Goal: Information Seeking & Learning: Learn about a topic

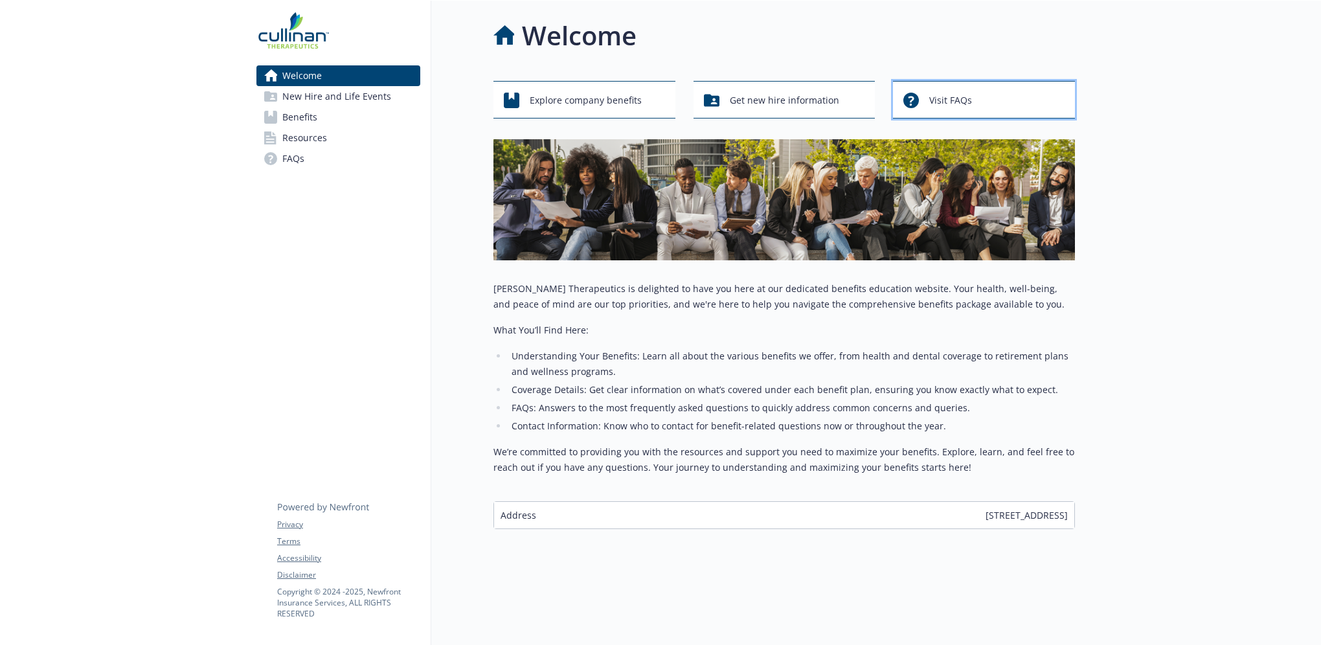
click at [938, 96] on span "Visit FAQs" at bounding box center [950, 100] width 43 height 25
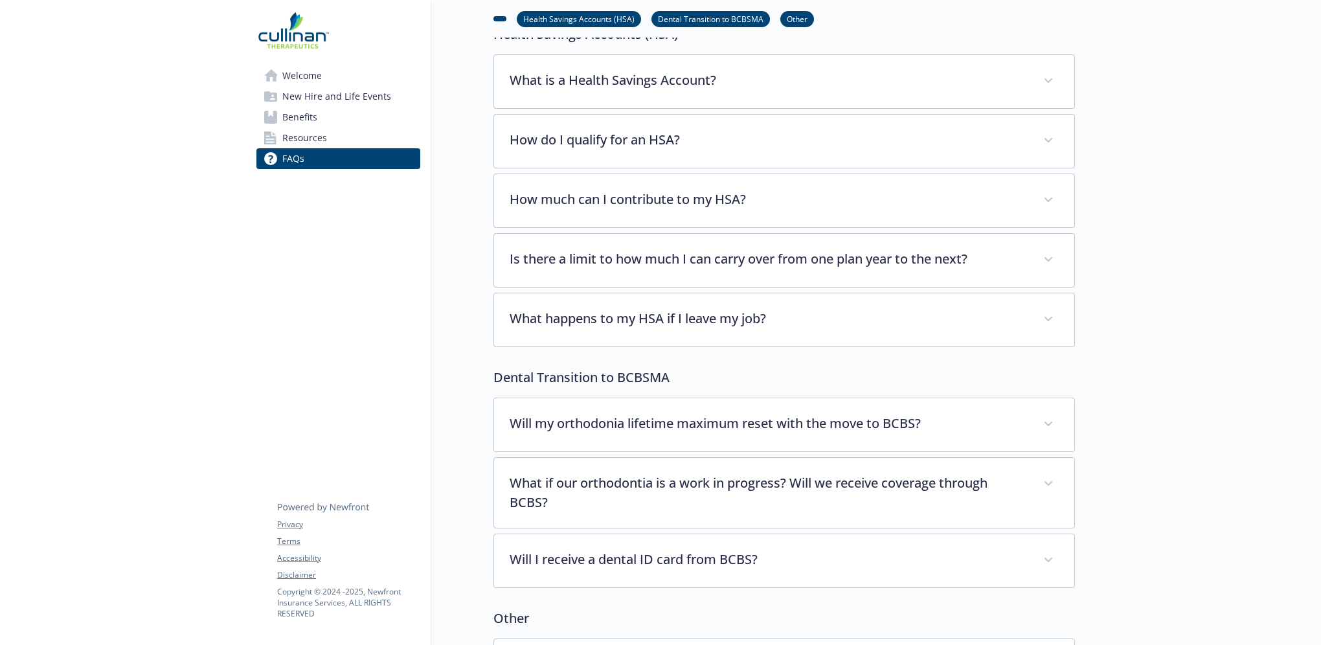
scroll to position [324, 0]
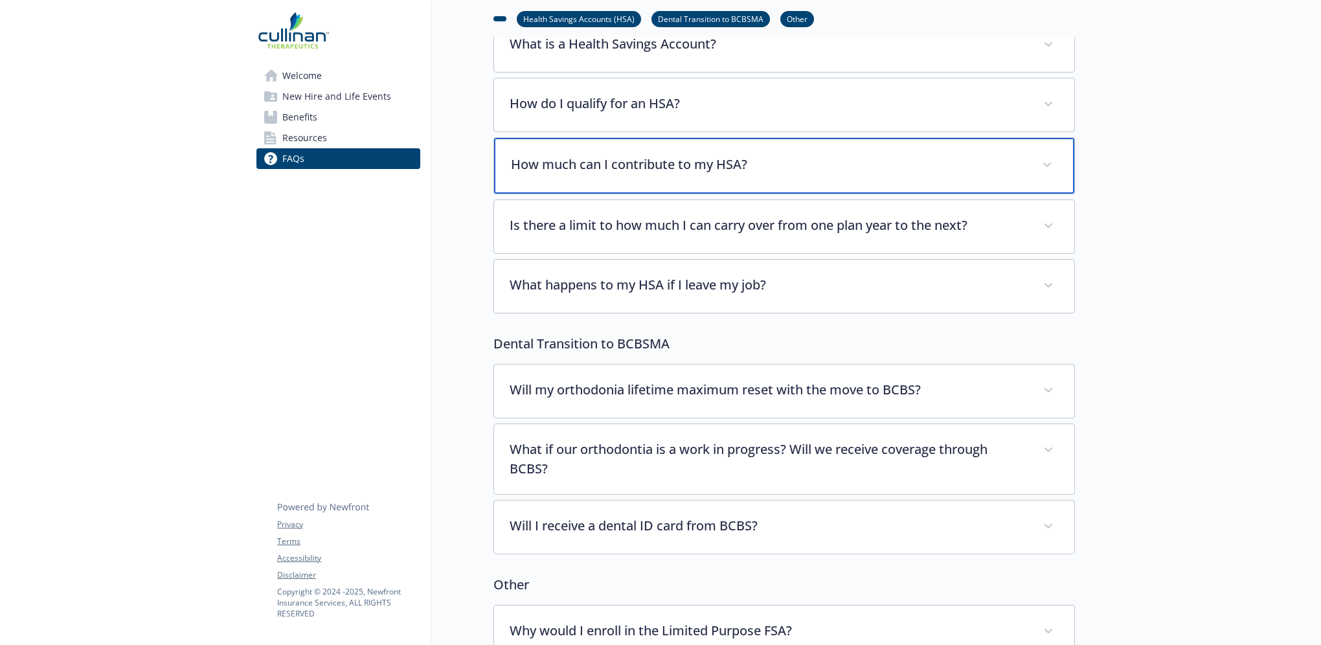
click at [1026, 164] on p "How much can I contribute to my HSA?" at bounding box center [769, 164] width 516 height 19
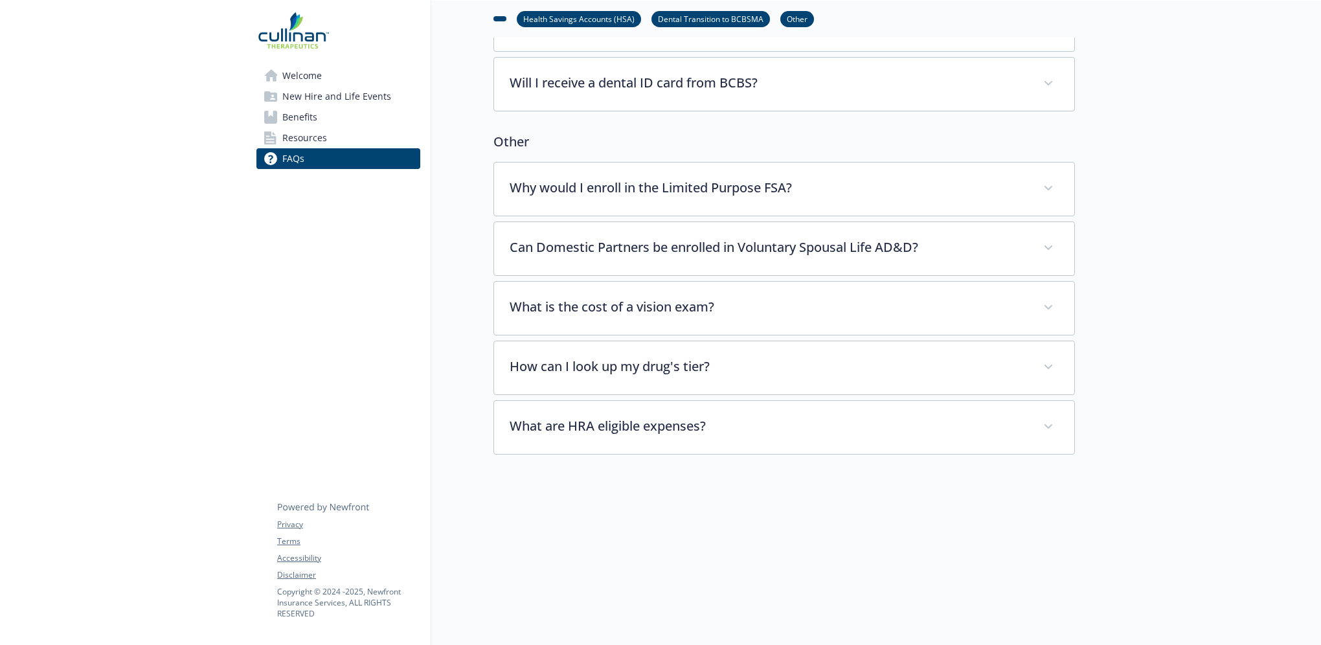
scroll to position [805, 0]
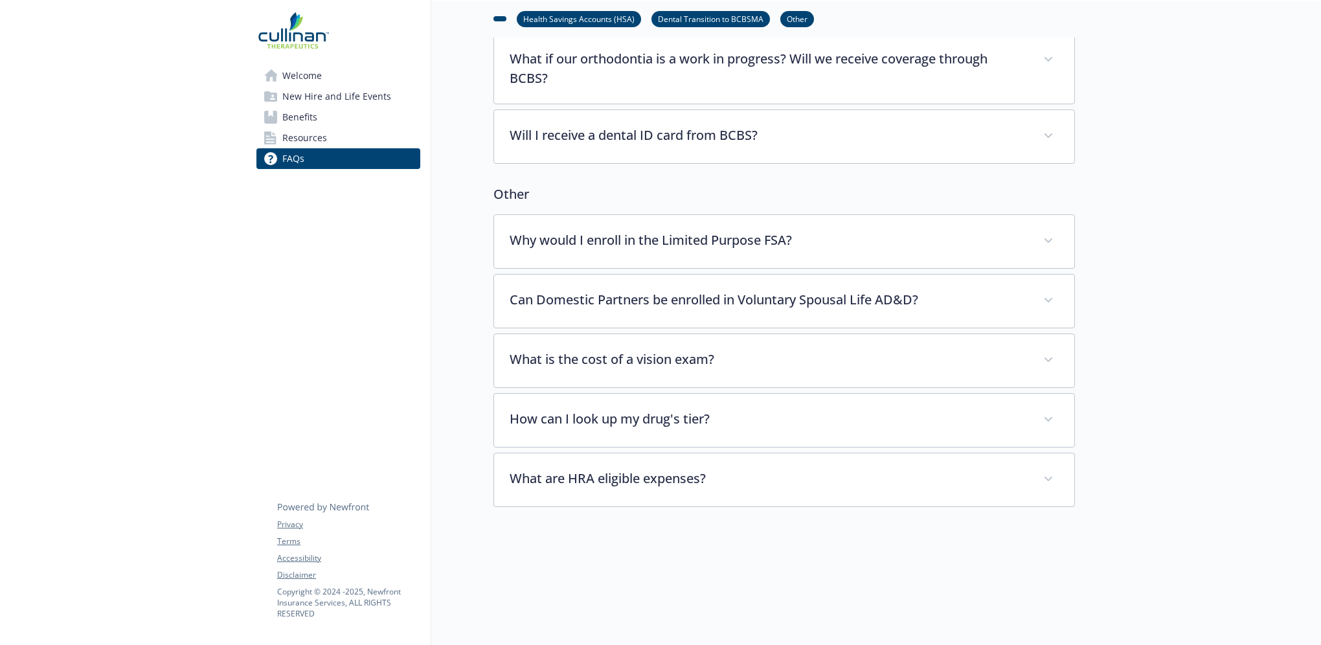
click at [293, 116] on span "Benefits" at bounding box center [299, 117] width 35 height 21
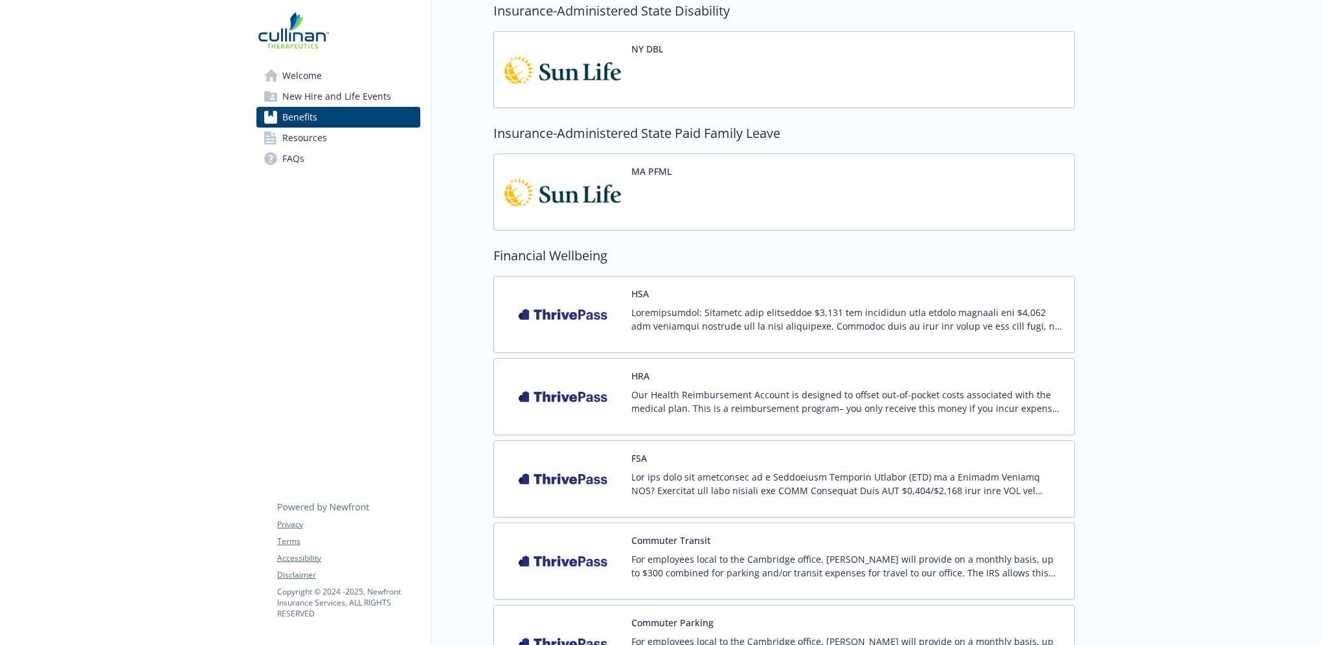
scroll to position [1166, 0]
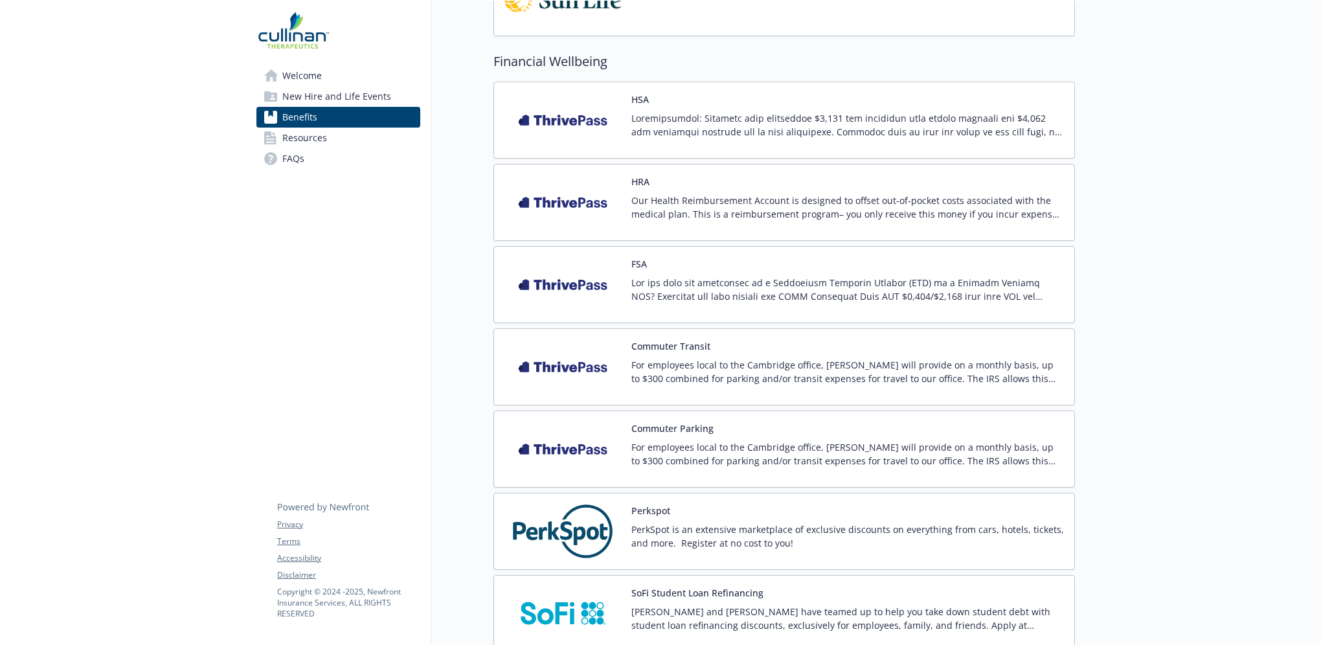
click at [659, 119] on p at bounding box center [847, 124] width 433 height 27
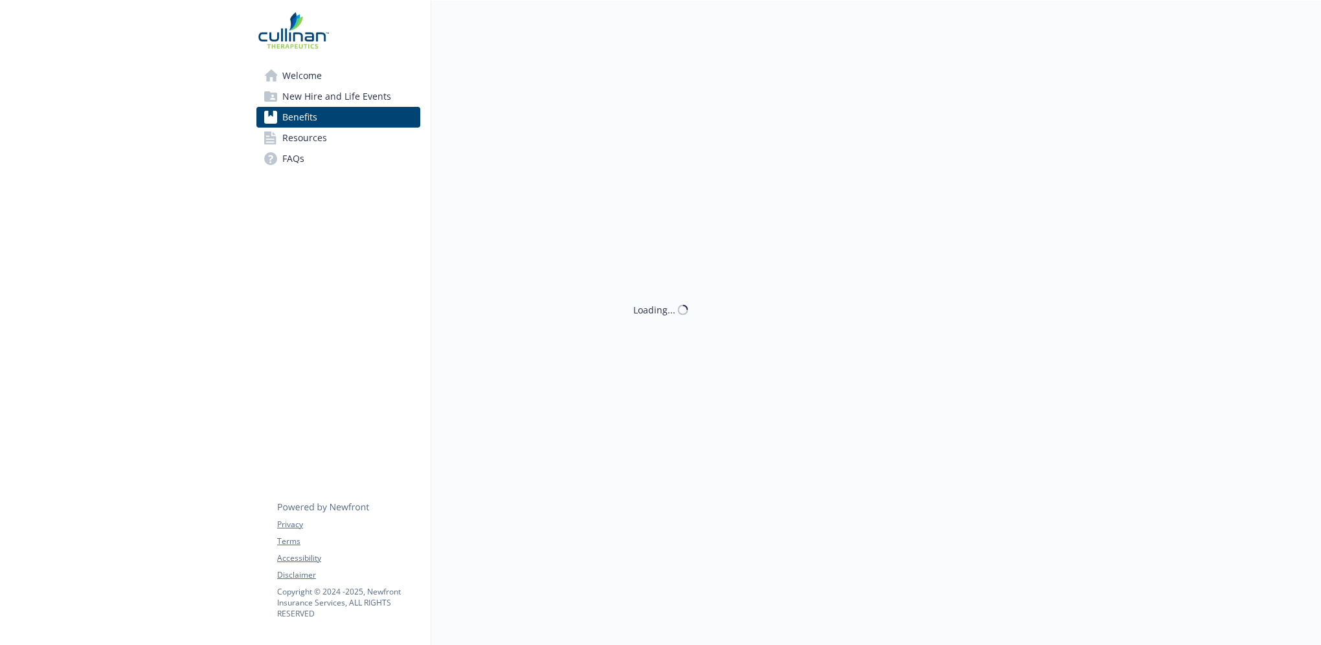
scroll to position [1166, 0]
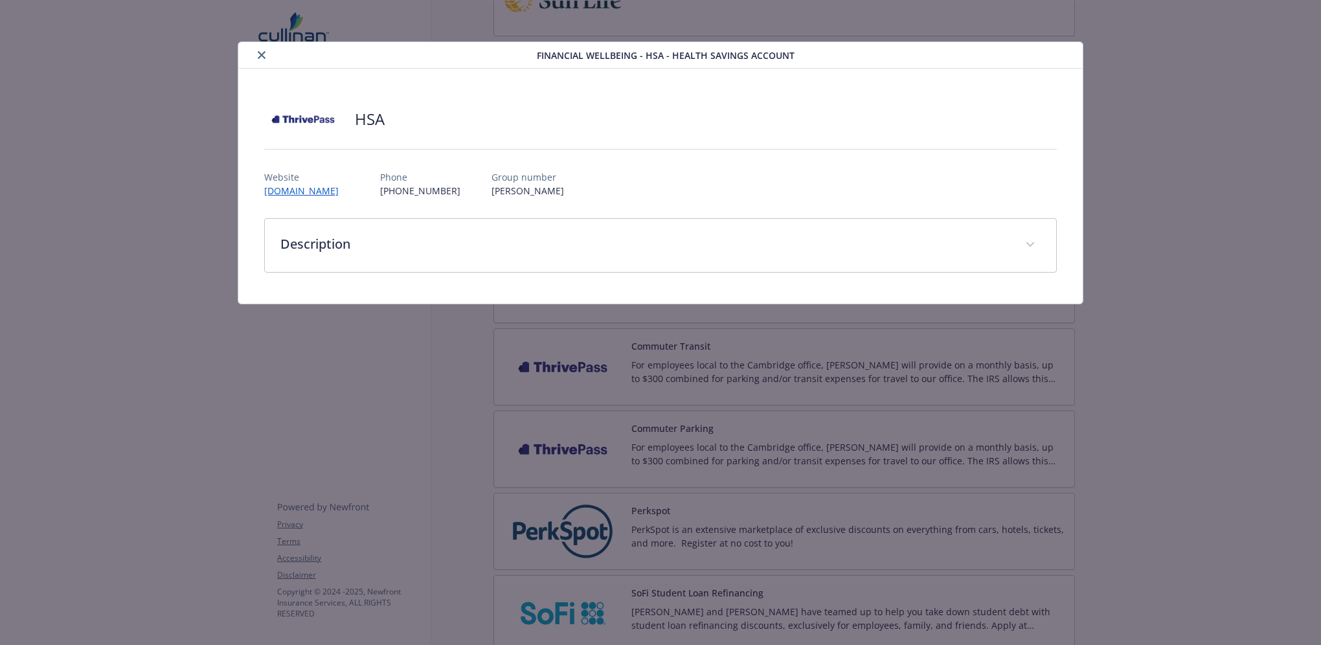
click at [265, 54] on icon "close" at bounding box center [262, 55] width 8 height 8
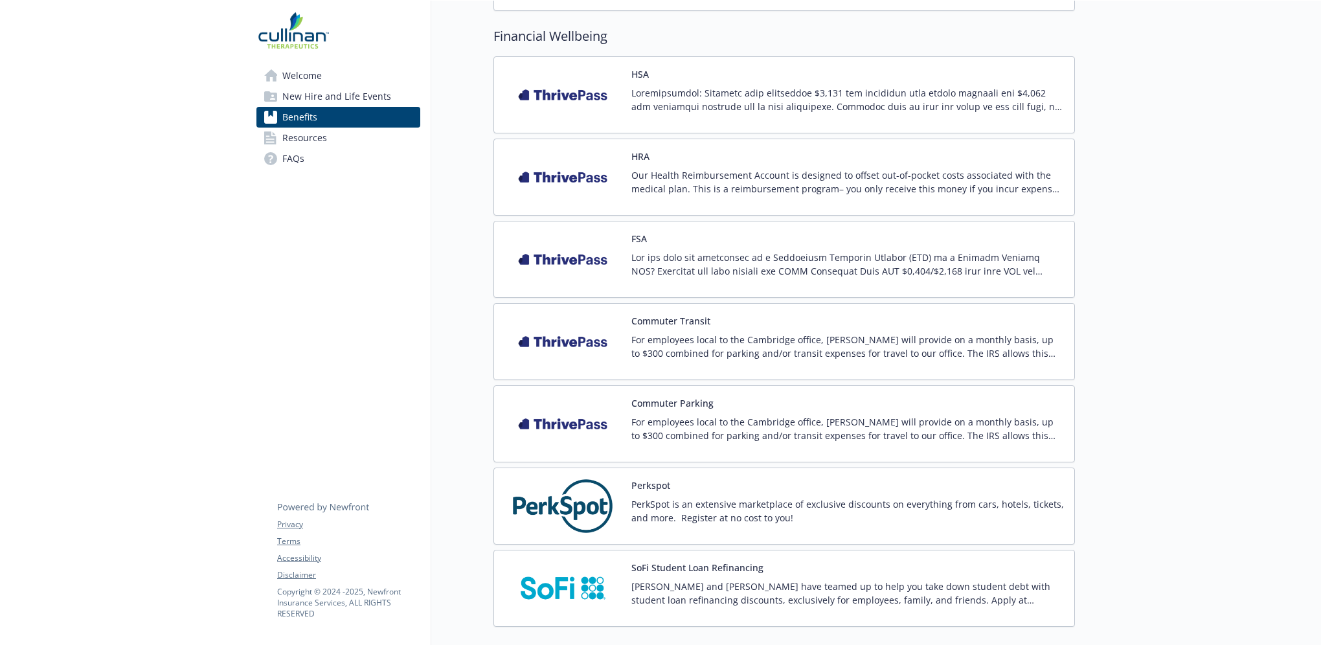
scroll to position [995, 0]
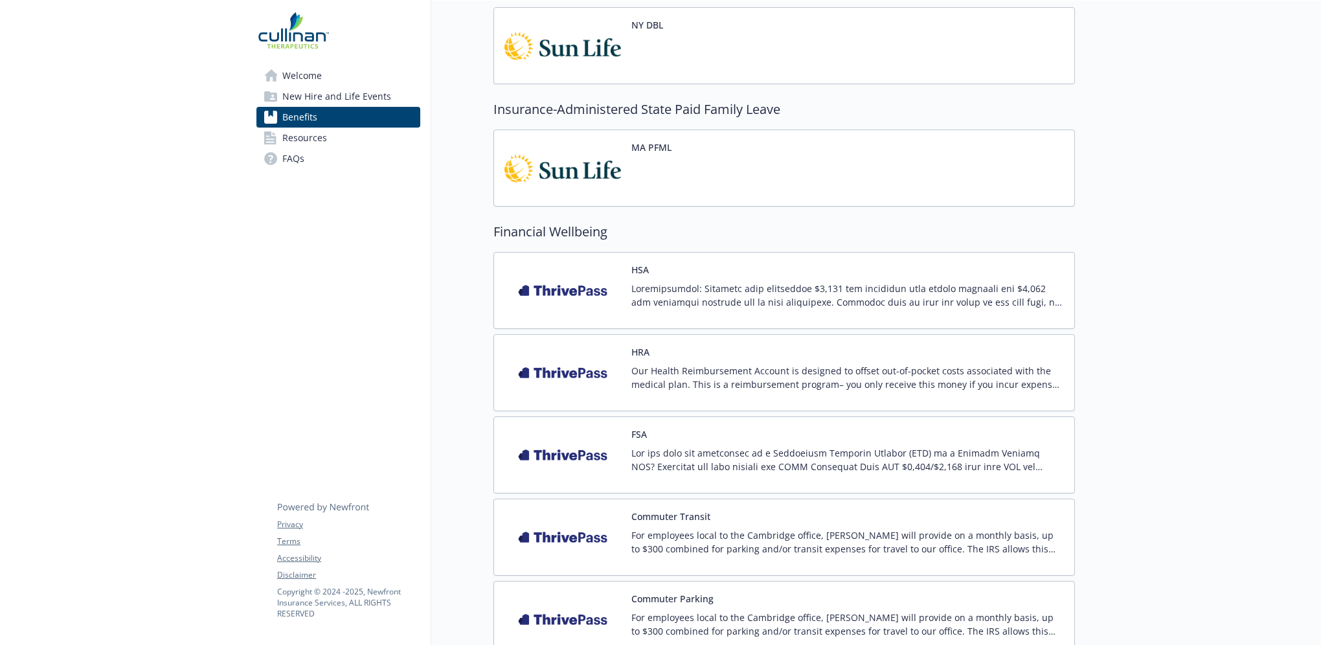
click at [686, 287] on p at bounding box center [847, 295] width 433 height 27
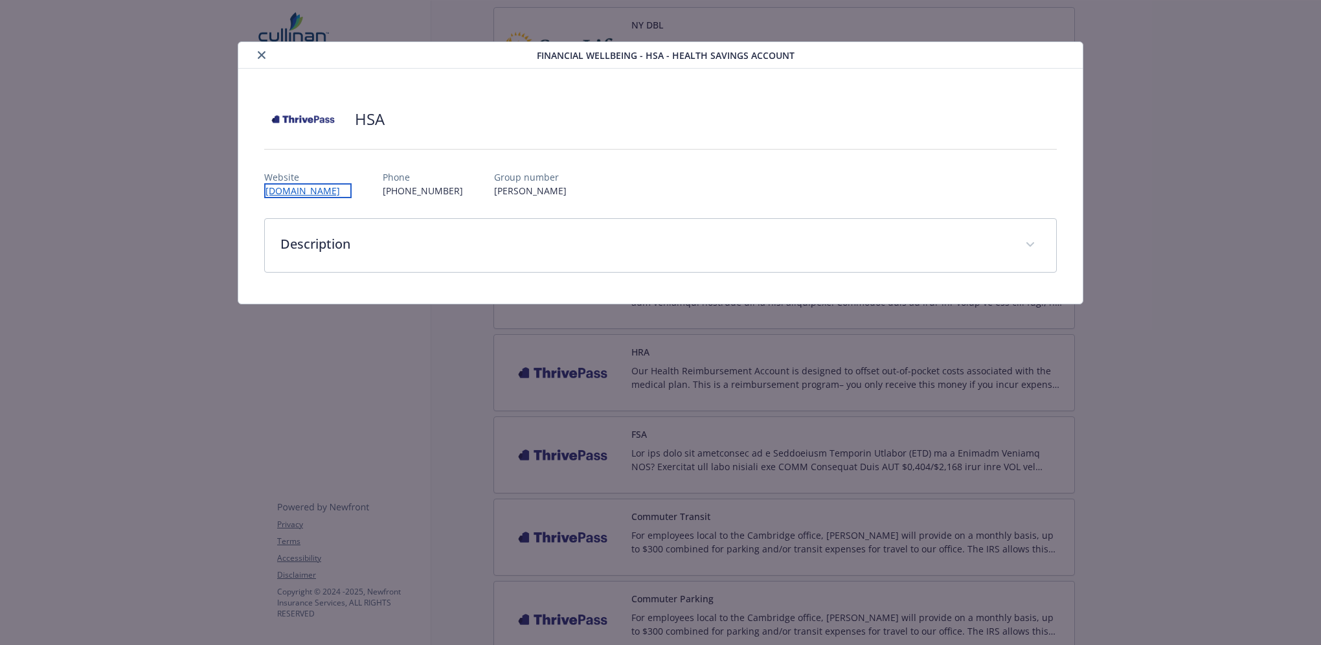
click at [321, 191] on link "[DOMAIN_NAME]" at bounding box center [307, 190] width 87 height 15
click at [258, 51] on button "close" at bounding box center [262, 55] width 16 height 16
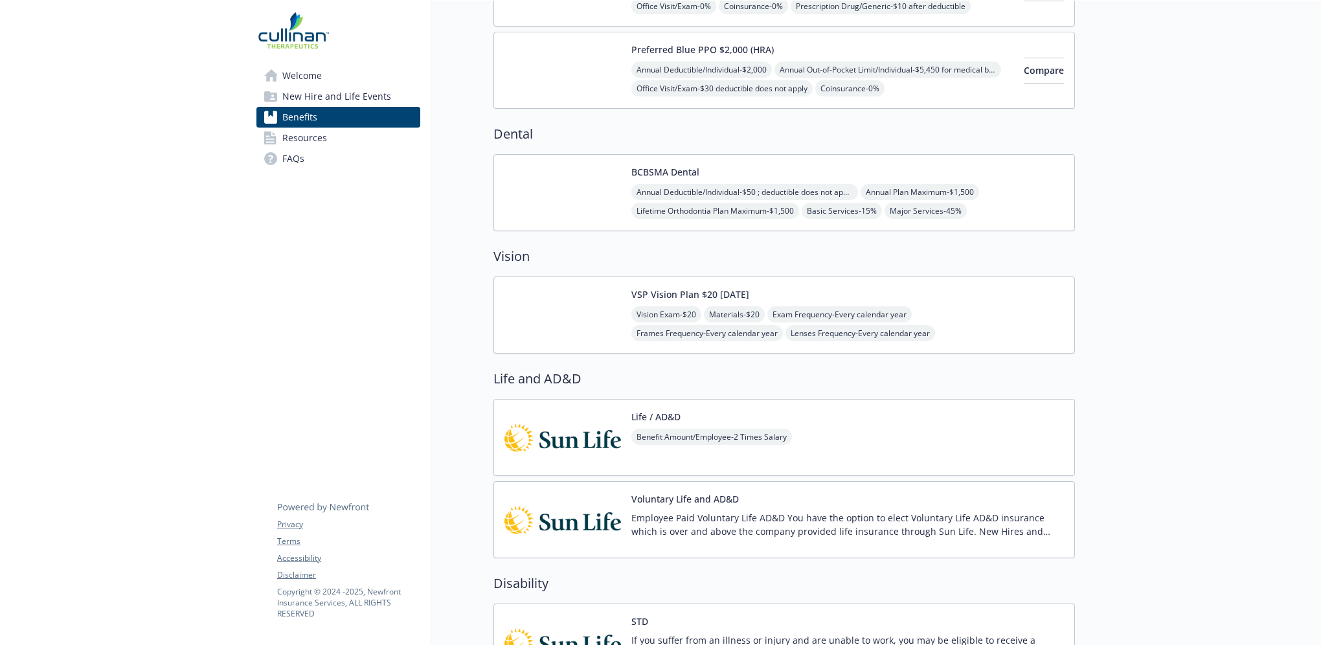
scroll to position [65, 0]
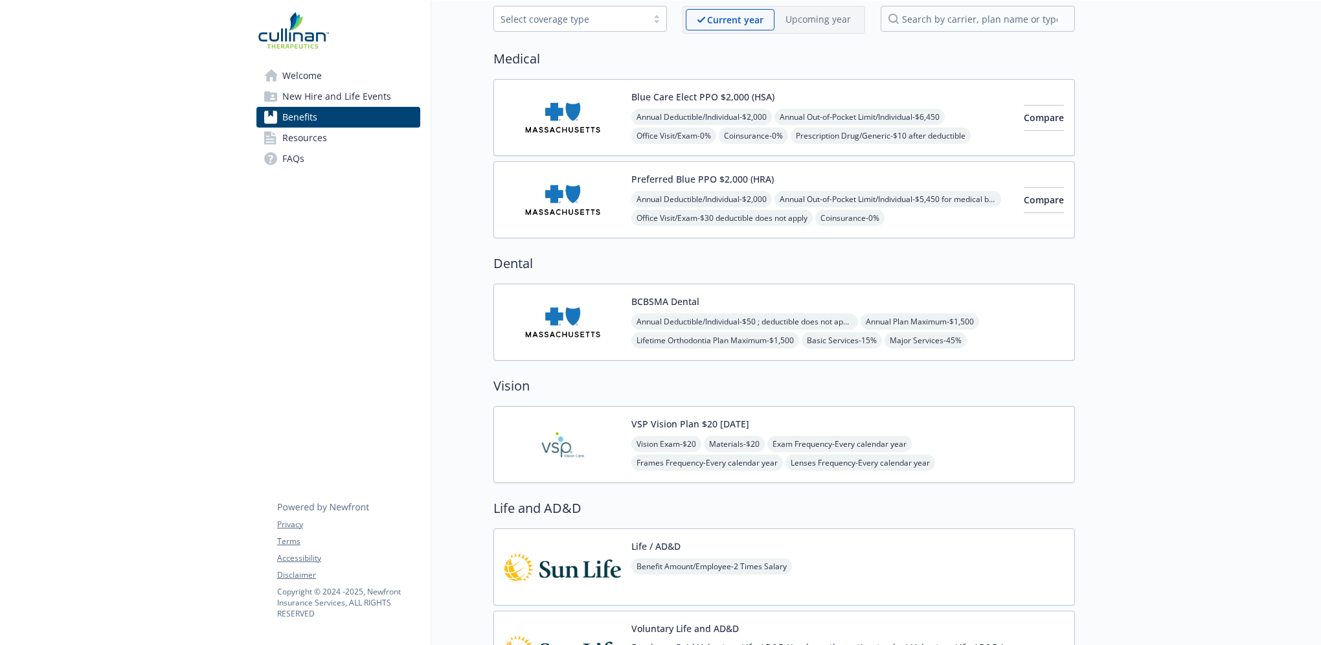
click at [769, 96] on button "Blue Care Elect PPO $2,000 (HSA)" at bounding box center [702, 97] width 143 height 14
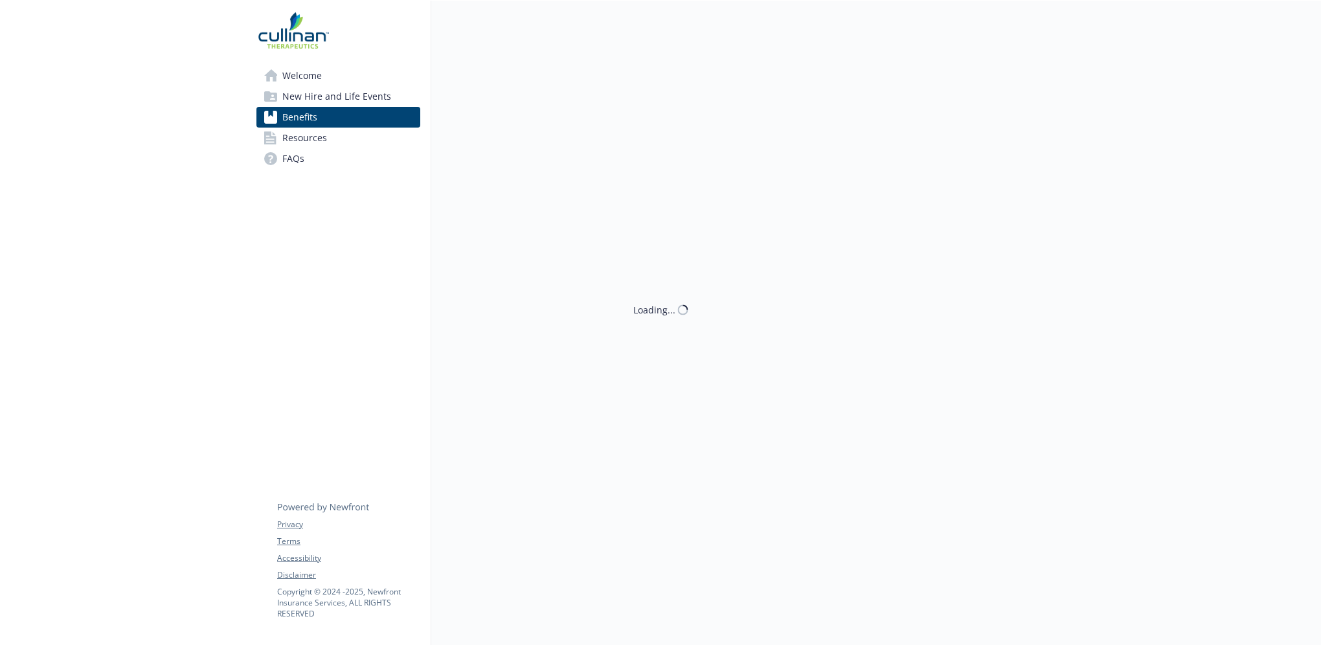
scroll to position [65, 0]
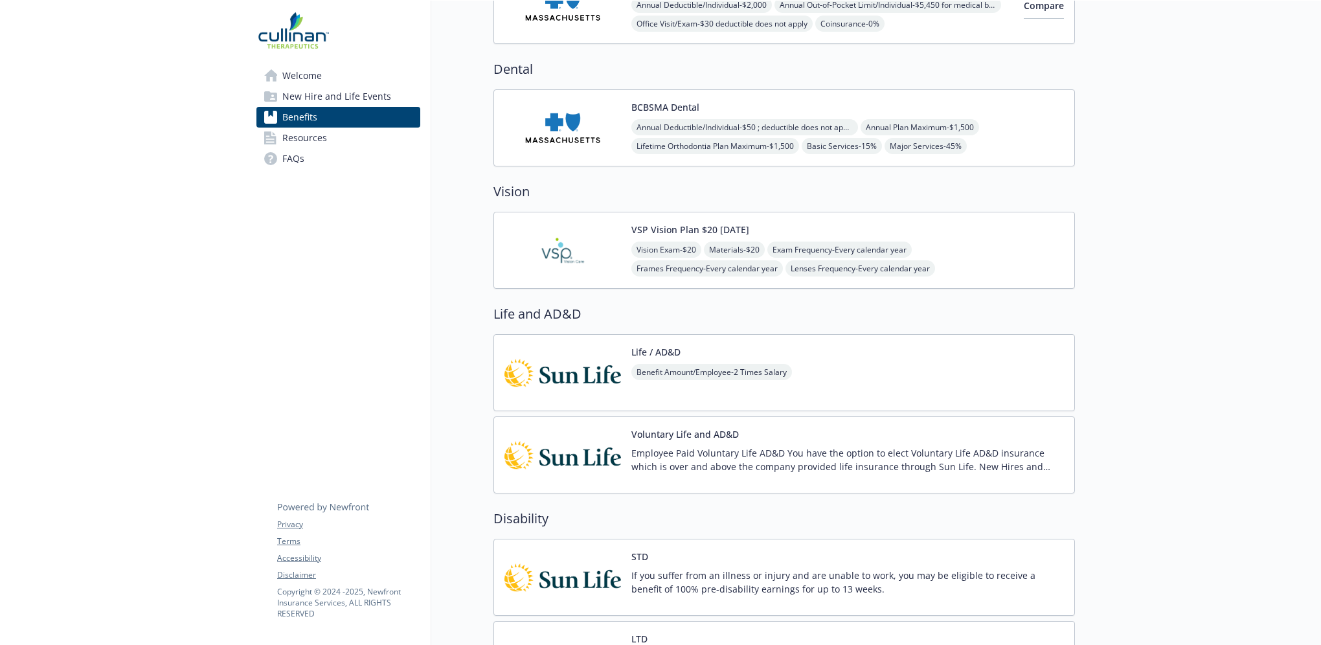
scroll to position [130, 0]
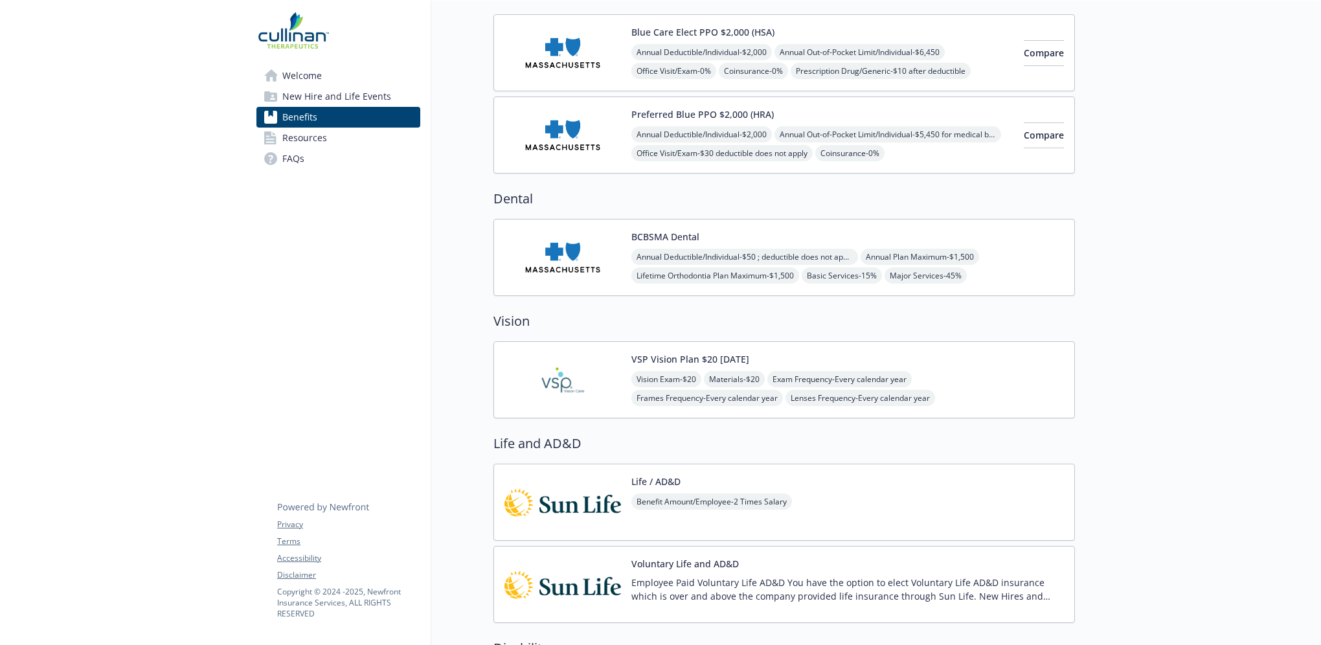
click at [291, 140] on span "Resources" at bounding box center [304, 138] width 45 height 21
